Goal: Task Accomplishment & Management: Manage account settings

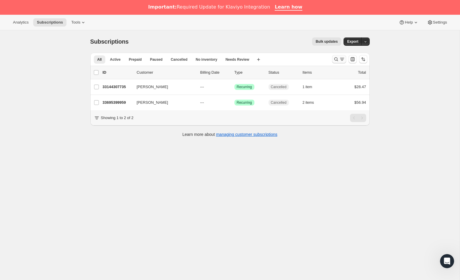
click at [335, 58] on icon "Search and filter results" at bounding box center [336, 59] width 6 height 6
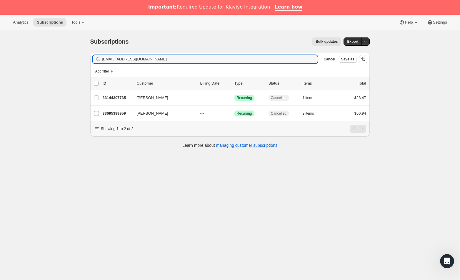
drag, startPoint x: 165, startPoint y: 61, endPoint x: 29, endPoint y: 52, distance: 136.5
click at [29, 50] on div "Subscriptions. This page is ready Subscriptions Bulk updates More actions Bulk …" at bounding box center [230, 170] width 460 height 280
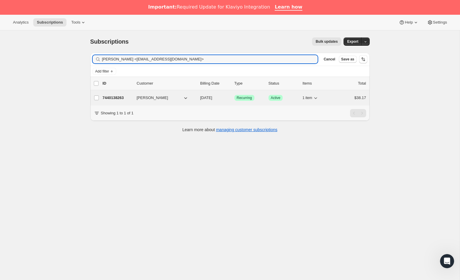
type input "diane jenkins <djenkins46@earthlink.net>"
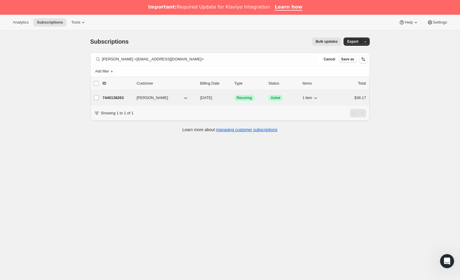
click at [117, 97] on p "7440138263" at bounding box center [117, 98] width 29 height 6
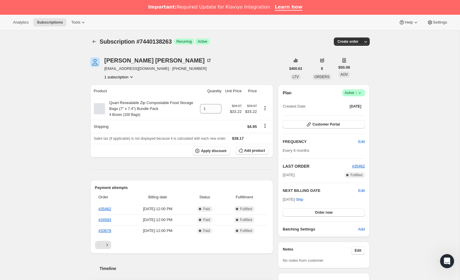
click at [359, 92] on icon at bounding box center [360, 93] width 6 height 6
click at [353, 113] on span "Cancel subscription" at bounding box center [351, 114] width 33 height 4
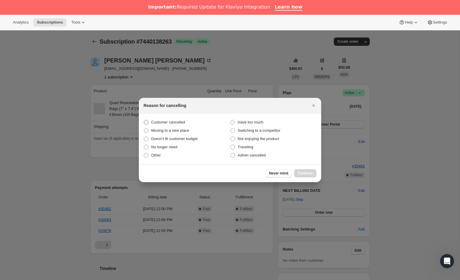
click at [164, 123] on span "Customer cancelled" at bounding box center [168, 122] width 34 height 4
click at [144, 120] on input "Customer cancelled" at bounding box center [144, 120] width 0 height 0
radio input "true"
click at [296, 172] on button "Continue" at bounding box center [305, 173] width 22 height 8
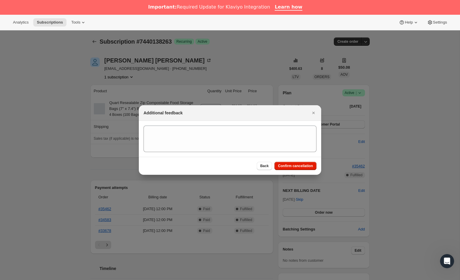
drag, startPoint x: 290, startPoint y: 165, endPoint x: 282, endPoint y: 167, distance: 8.3
click at [290, 165] on span "Confirm cancellation" at bounding box center [295, 165] width 35 height 5
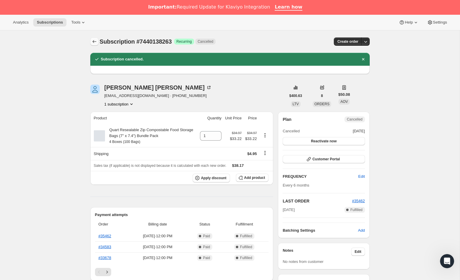
click at [96, 43] on icon "Subscriptions" at bounding box center [95, 42] width 6 height 6
